Goal: Communication & Community: Participate in discussion

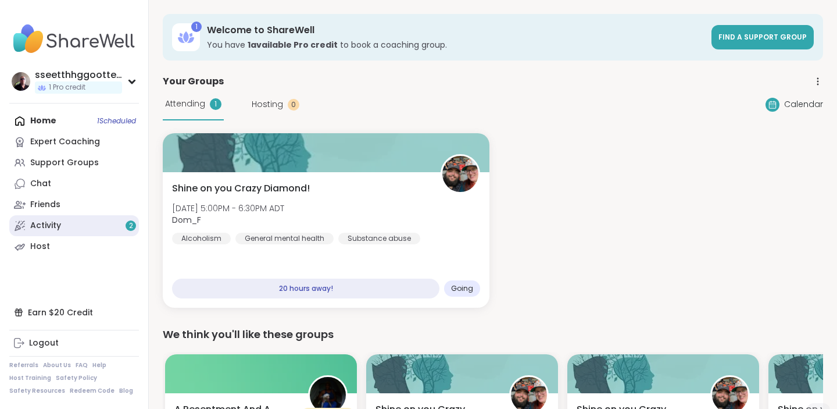
click at [65, 224] on link "Activity 2" at bounding box center [74, 225] width 130 height 21
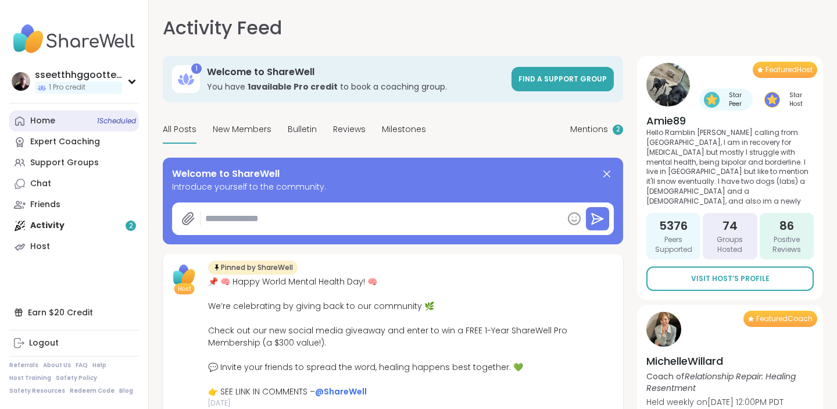
click at [47, 116] on div "Home 1 Scheduled" at bounding box center [42, 121] width 25 height 12
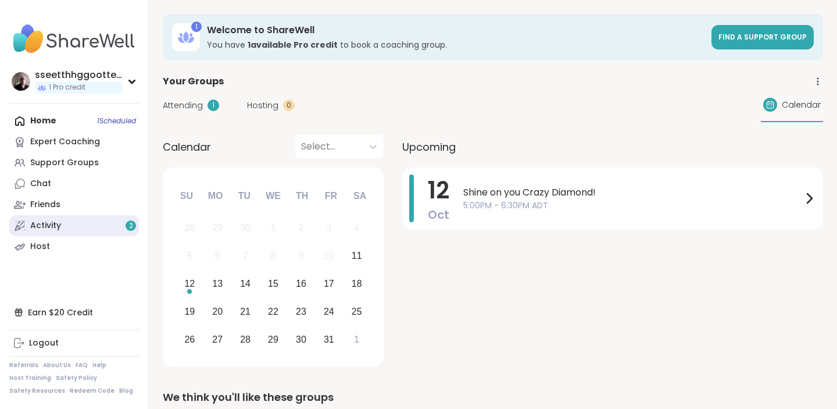
click at [48, 226] on div "Activity 2" at bounding box center [45, 226] width 31 height 12
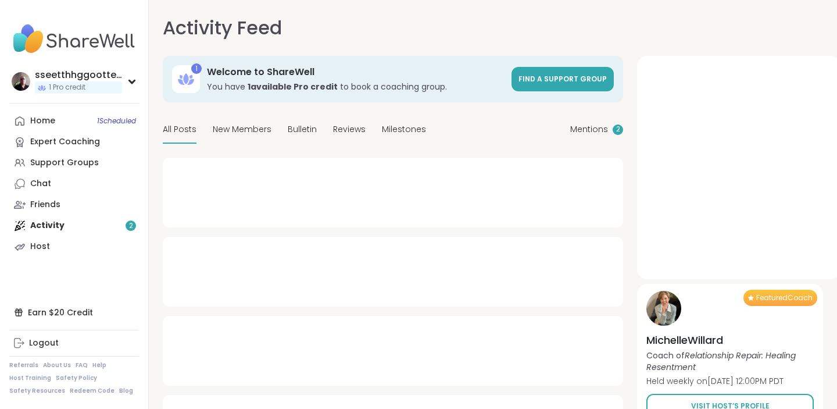
type textarea "*"
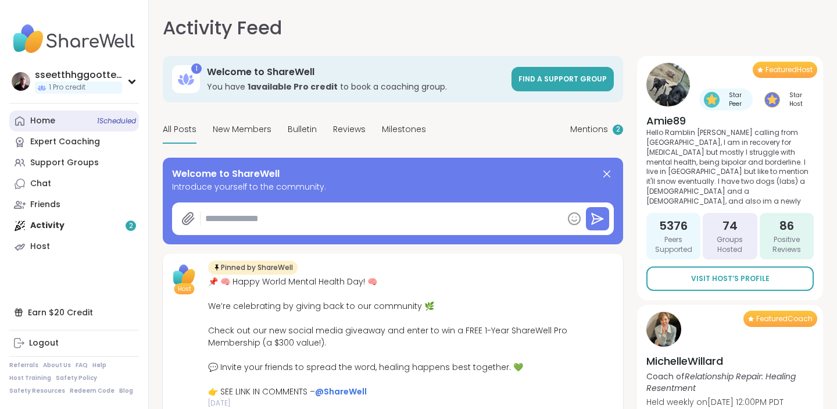
click at [39, 122] on div "Home 1 Scheduled" at bounding box center [42, 121] width 25 height 12
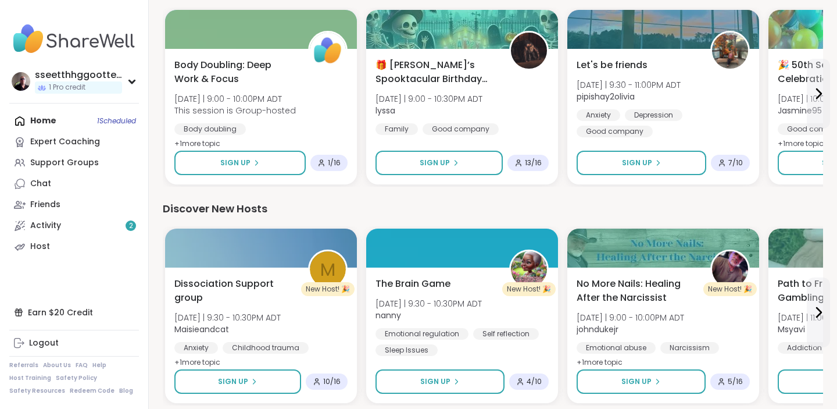
scroll to position [1065, 0]
